Goal: Navigation & Orientation: Find specific page/section

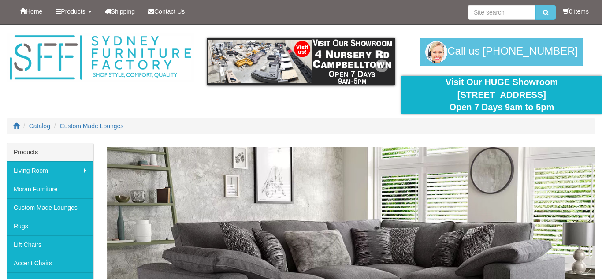
click at [258, 65] on img at bounding box center [300, 61] width 187 height 47
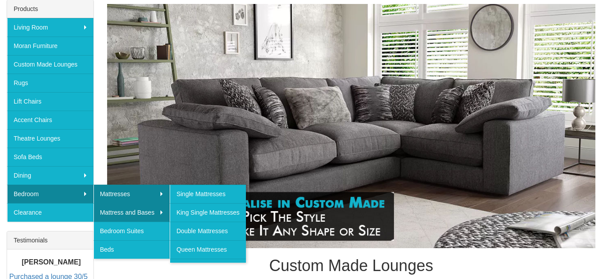
scroll to position [146, 0]
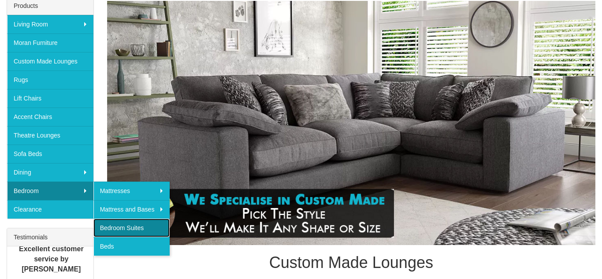
click at [112, 228] on link "Bedroom Suites" at bounding box center [131, 228] width 77 height 19
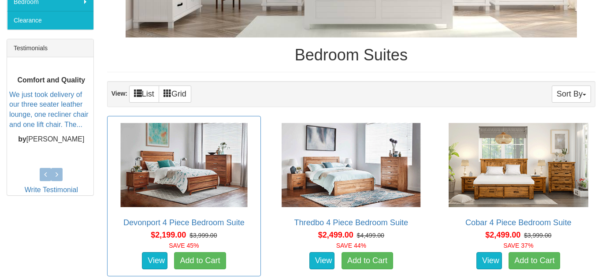
scroll to position [337, 0]
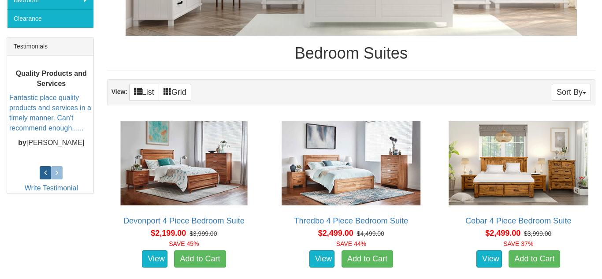
click at [44, 169] on icon at bounding box center [45, 173] width 3 height 8
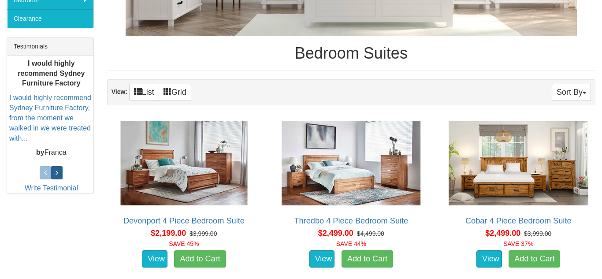
click at [60, 173] on link at bounding box center [56, 172] width 11 height 13
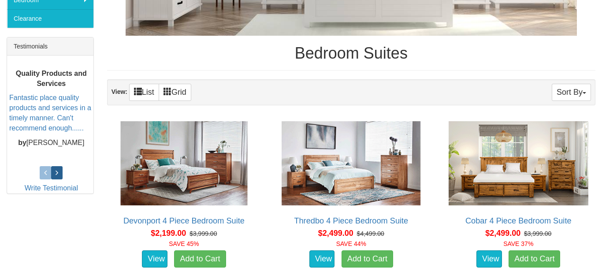
click at [60, 173] on link at bounding box center [56, 172] width 11 height 13
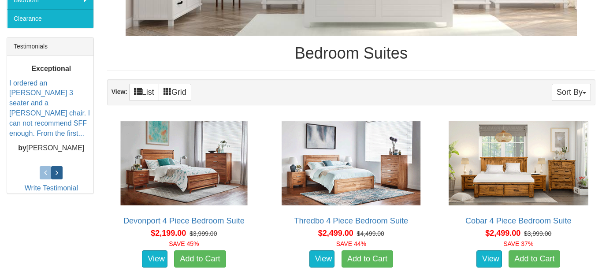
click at [61, 176] on link at bounding box center [56, 172] width 11 height 13
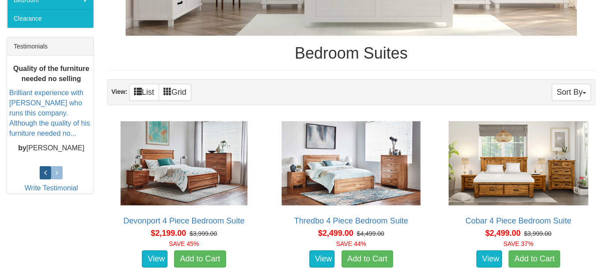
click at [46, 172] on icon at bounding box center [45, 173] width 3 height 8
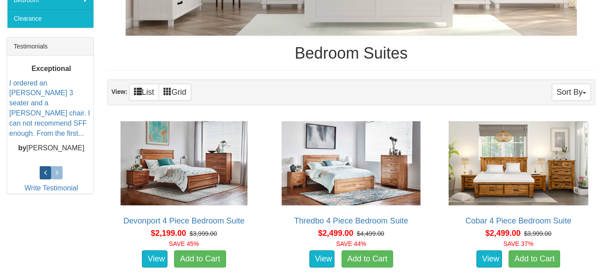
click at [46, 172] on icon at bounding box center [45, 173] width 3 height 8
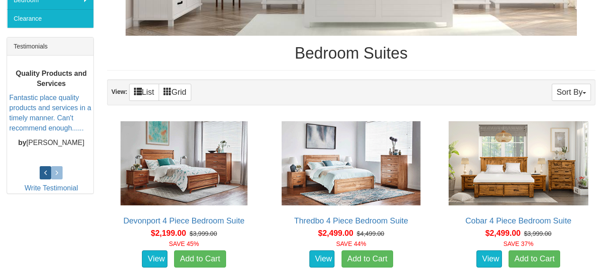
click at [47, 172] on link at bounding box center [45, 172] width 11 height 13
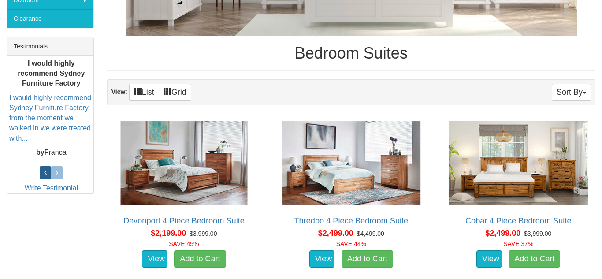
click at [46, 172] on icon at bounding box center [45, 173] width 3 height 8
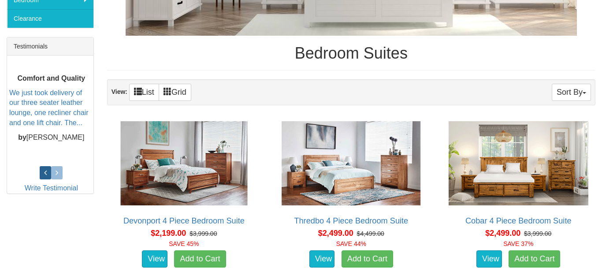
click at [43, 172] on link at bounding box center [45, 172] width 11 height 13
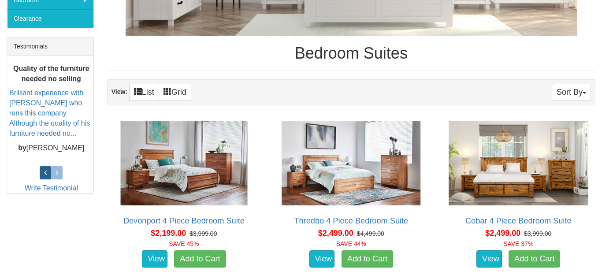
click at [43, 172] on link at bounding box center [45, 172] width 11 height 13
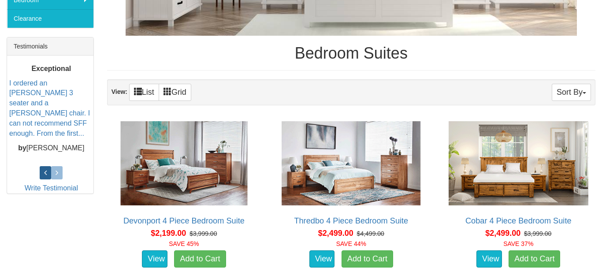
click at [43, 172] on link at bounding box center [45, 172] width 11 height 13
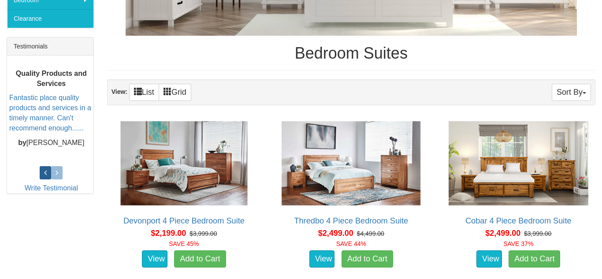
click at [43, 172] on link at bounding box center [45, 172] width 11 height 13
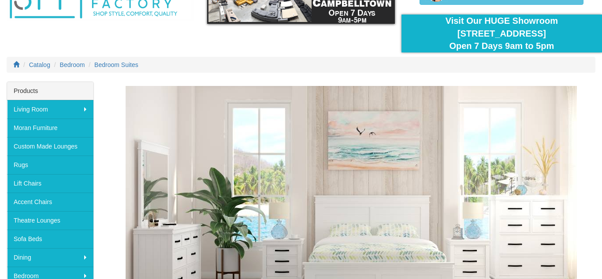
scroll to position [0, 0]
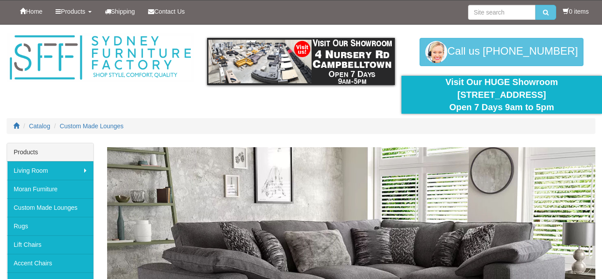
scroll to position [146, 0]
